Goal: Find specific page/section

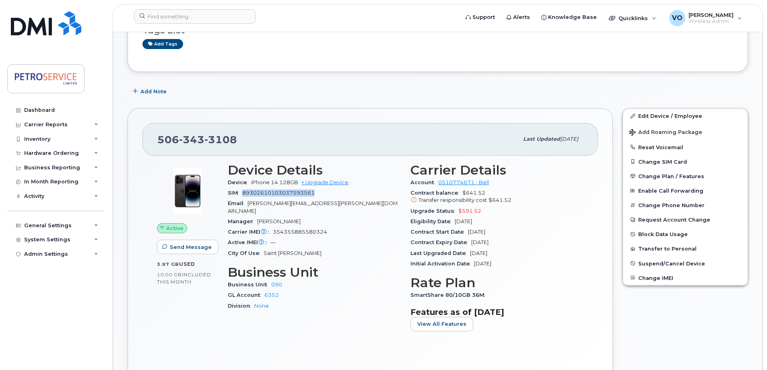
scroll to position [80, 0]
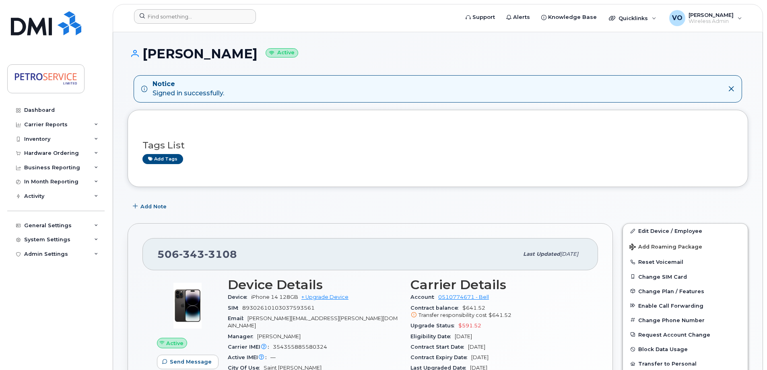
click at [161, 24] on div at bounding box center [294, 18] width 332 height 18
click at [160, 13] on input at bounding box center [195, 16] width 122 height 14
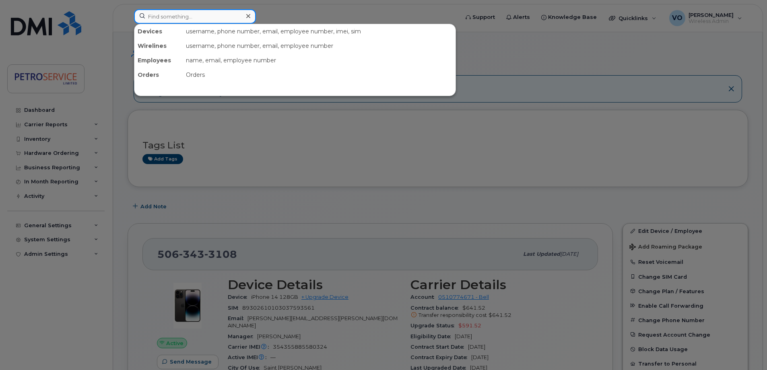
paste input "3062166986"
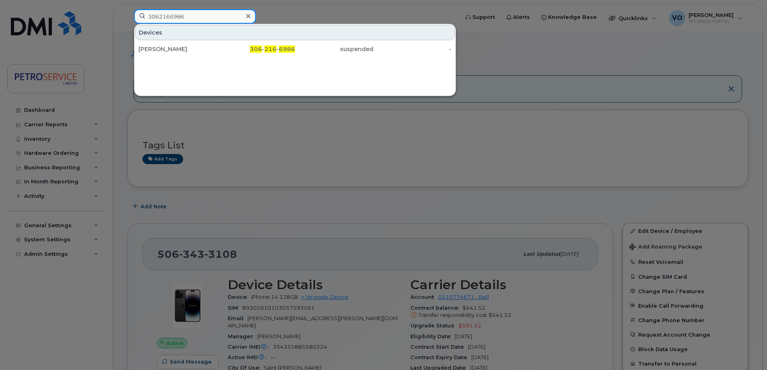
type input "3062166986"
drag, startPoint x: 252, startPoint y: 18, endPoint x: 239, endPoint y: 19, distance: 12.5
click at [251, 18] on div at bounding box center [248, 16] width 12 height 12
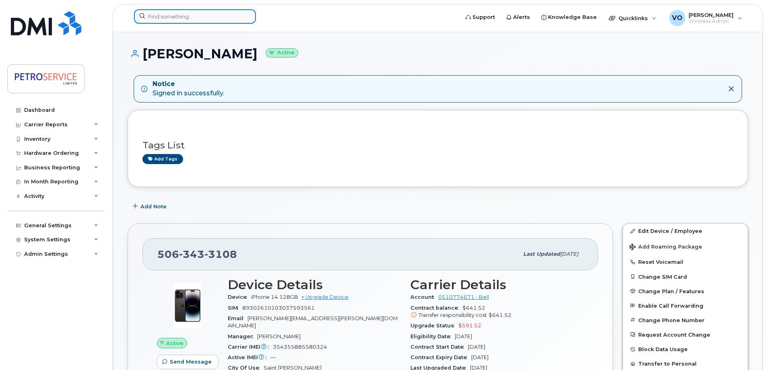
click at [237, 14] on input at bounding box center [195, 16] width 122 height 14
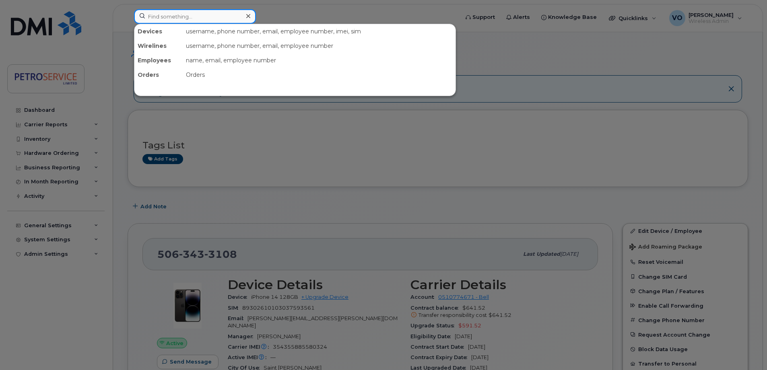
paste input "306-491-1394"
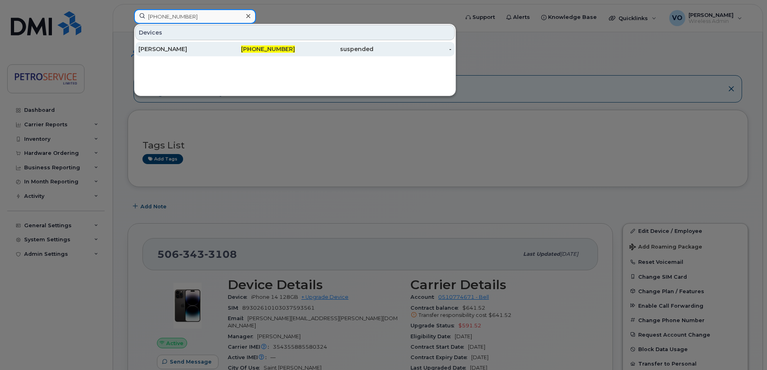
type input "306-491-1394"
click at [295, 54] on div "306-491-1394" at bounding box center [334, 49] width 78 height 14
